Goal: Task Accomplishment & Management: Manage account settings

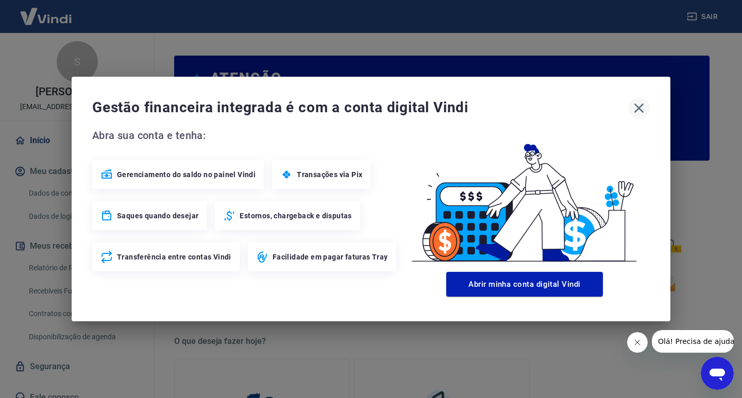
click at [636, 107] on icon "button" at bounding box center [639, 108] width 16 height 16
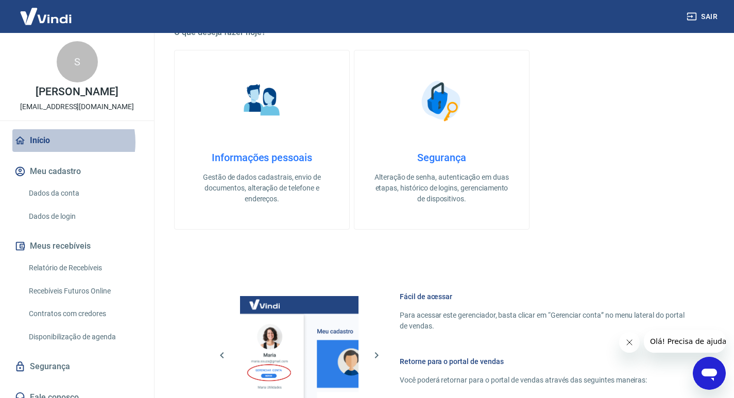
click at [54, 152] on link "Início" at bounding box center [76, 140] width 129 height 23
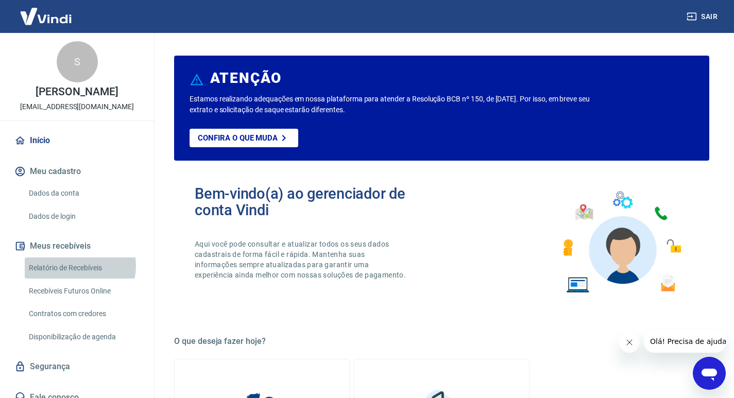
click at [76, 277] on link "Relatório de Recebíveis" at bounding box center [83, 268] width 117 height 21
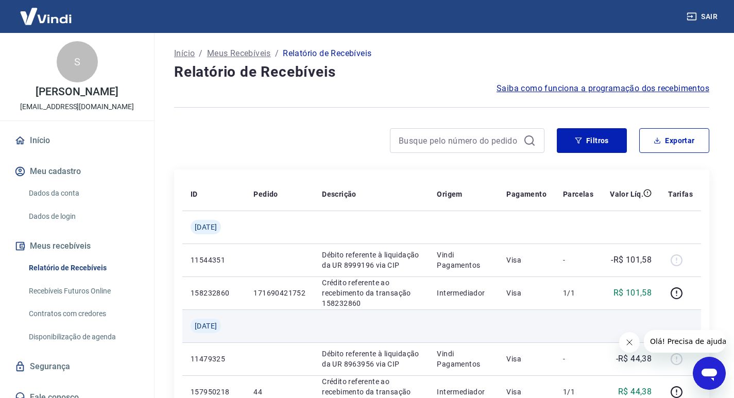
drag, startPoint x: 425, startPoint y: 323, endPoint x: 439, endPoint y: 314, distance: 16.7
click at [427, 327] on td at bounding box center [371, 326] width 115 height 33
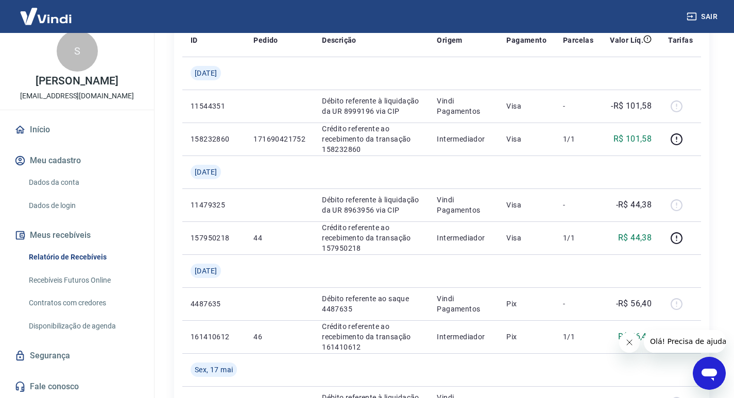
scroll to position [155, 0]
